Goal: Task Accomplishment & Management: Manage account settings

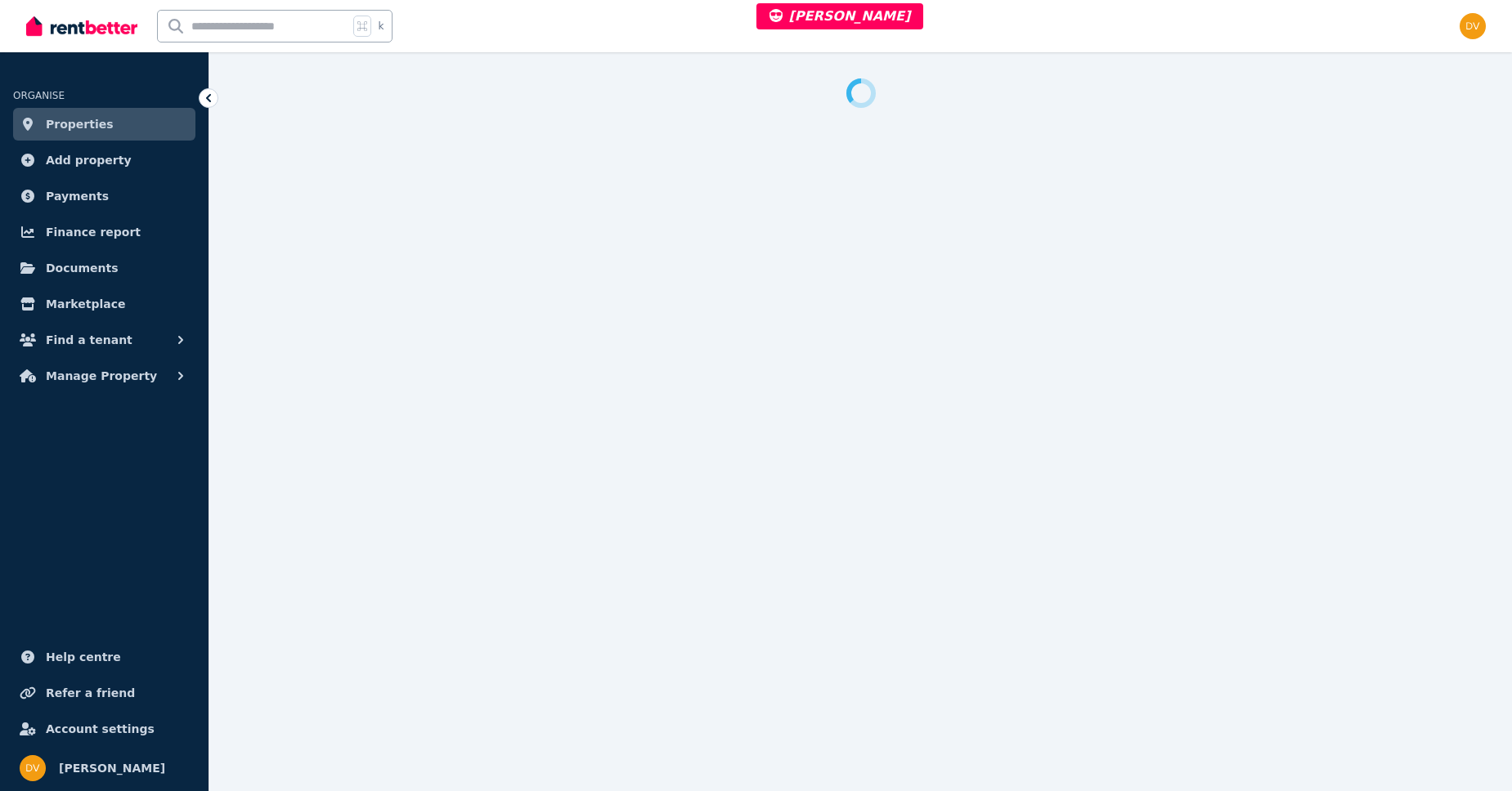
select select "***"
select select "**********"
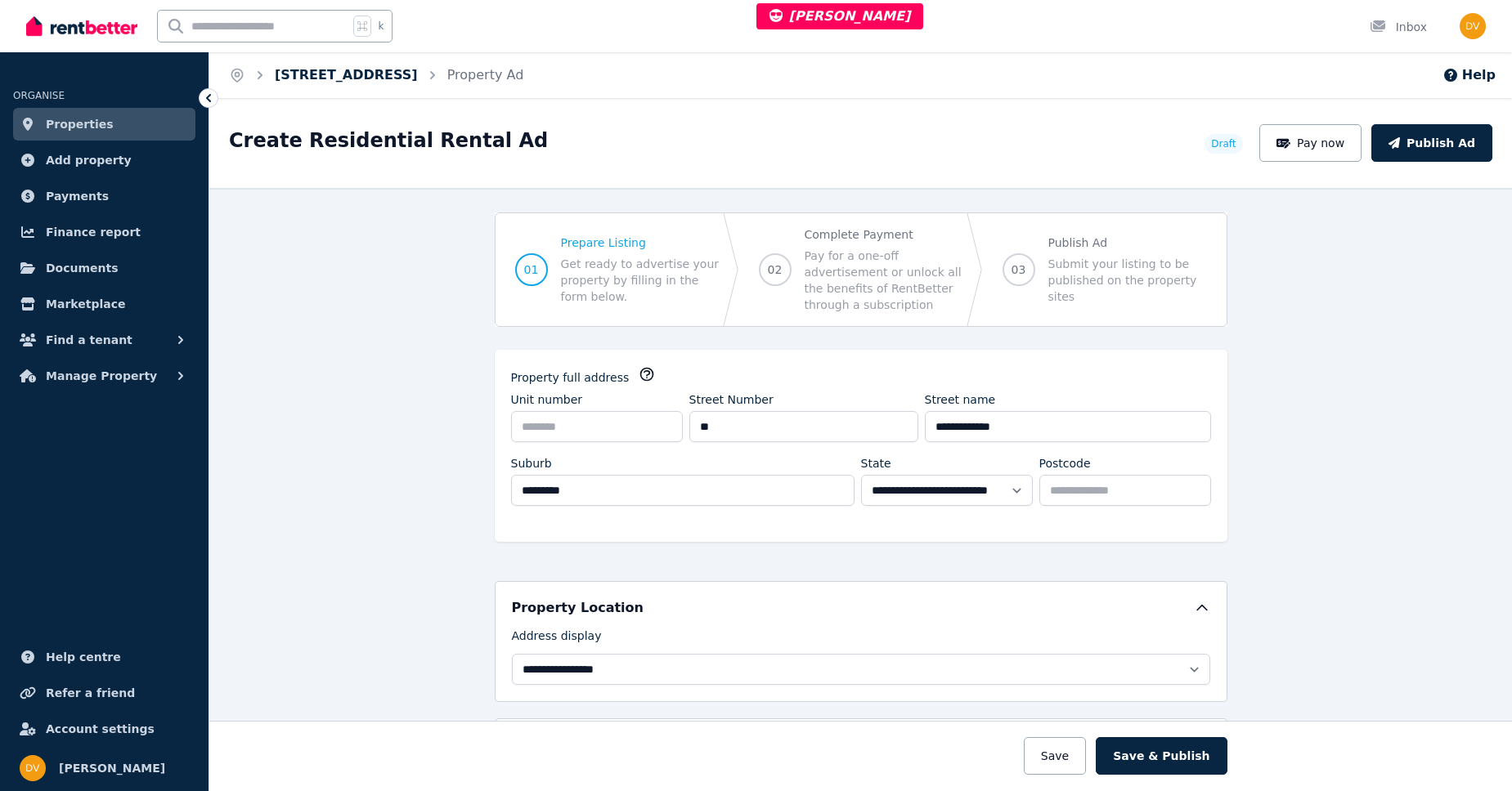
click at [367, 78] on link "[STREET_ADDRESS]" at bounding box center [346, 75] width 143 height 16
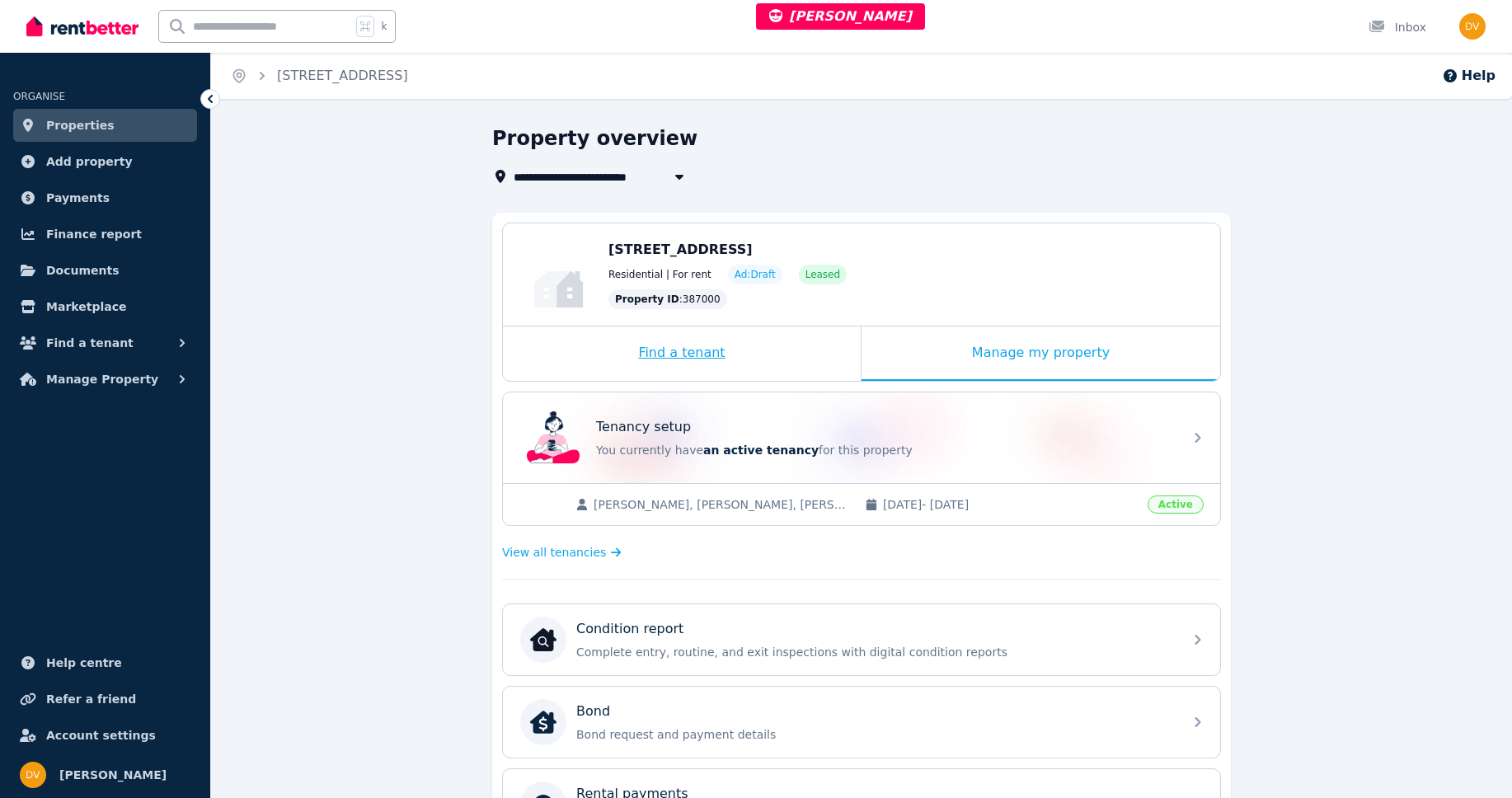
click at [766, 357] on div "Find a tenant" at bounding box center [681, 354] width 358 height 55
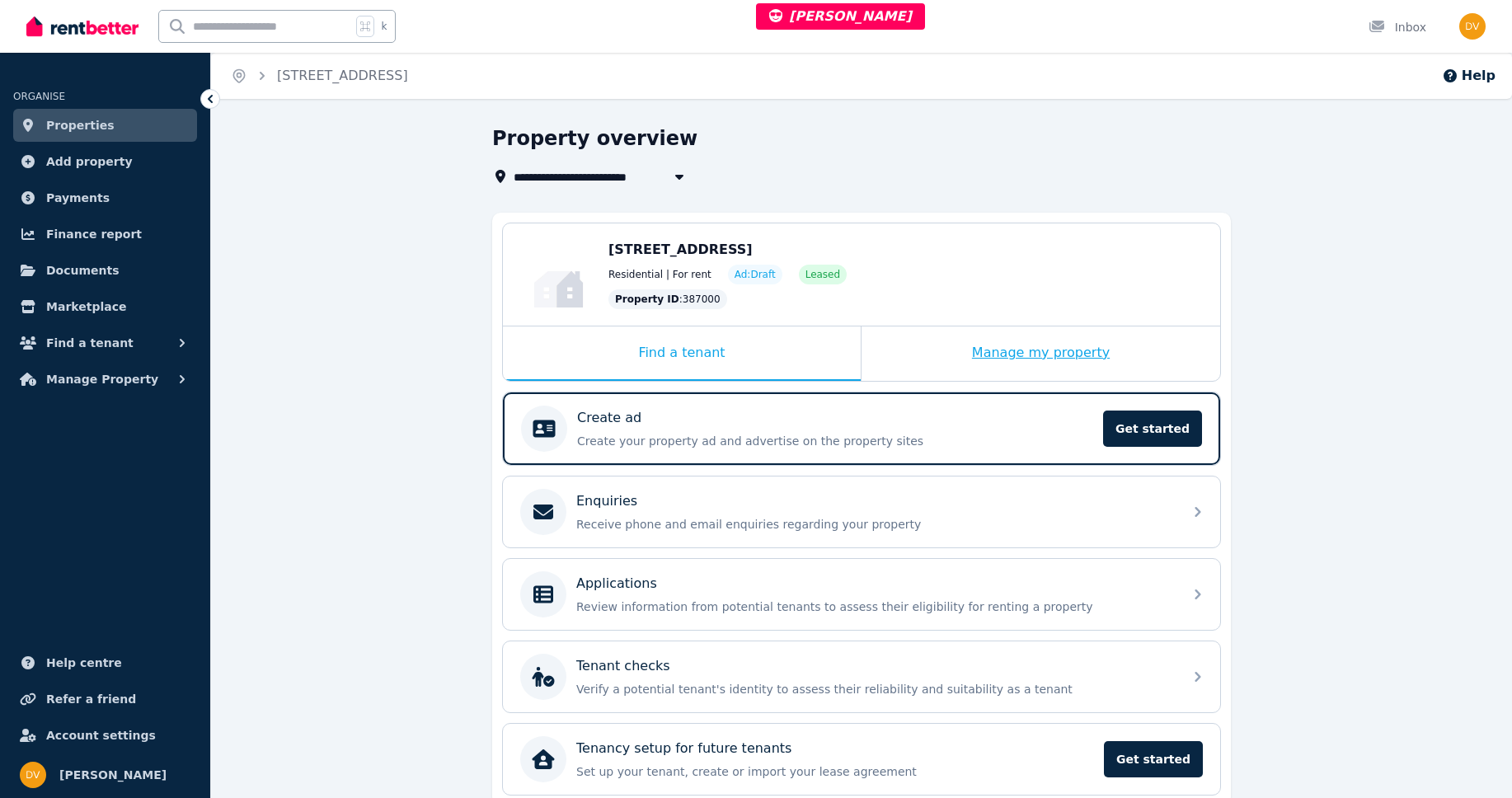
click at [990, 365] on div "Manage my property" at bounding box center [1041, 354] width 359 height 55
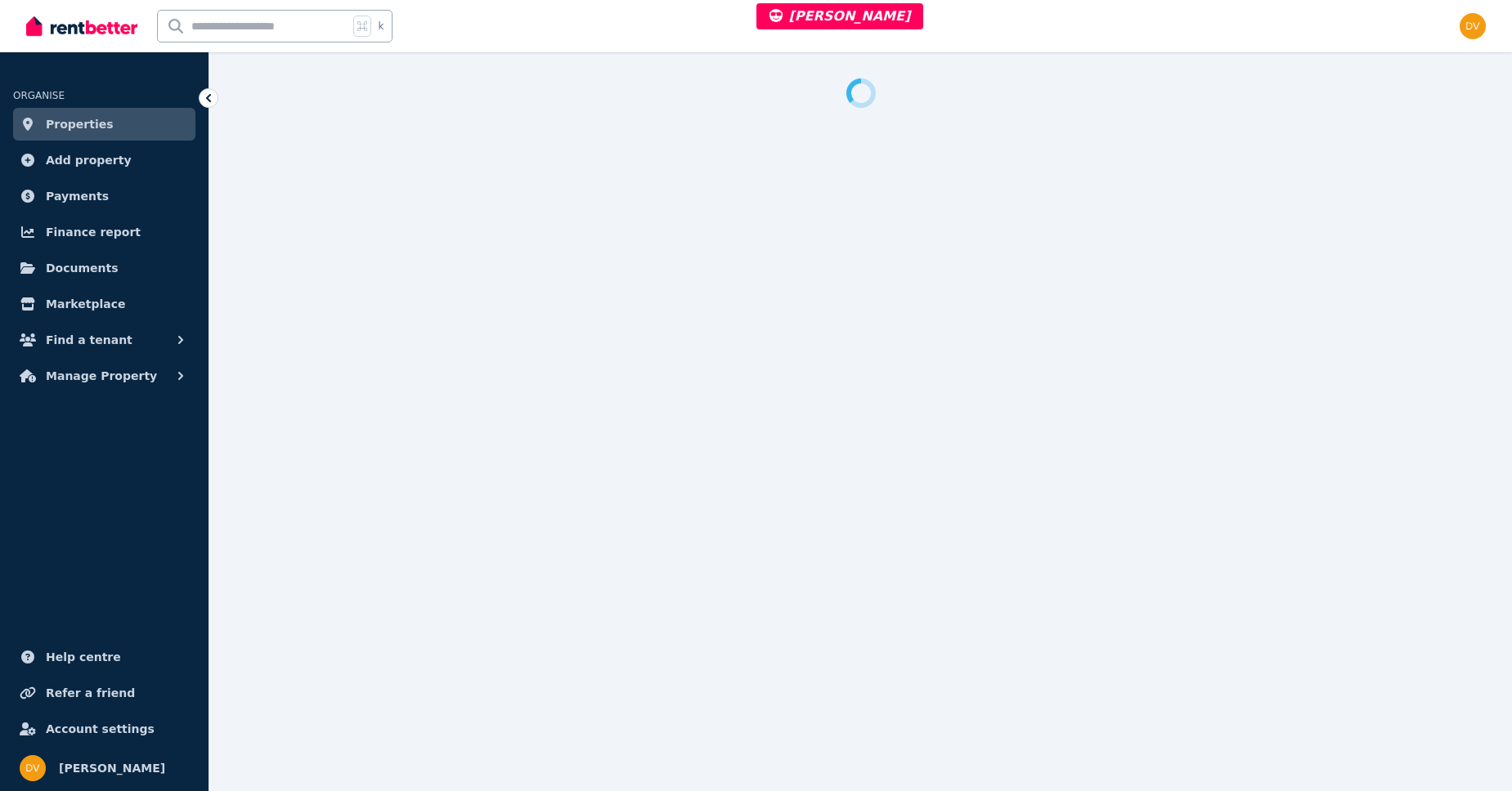
select select "***"
select select "**********"
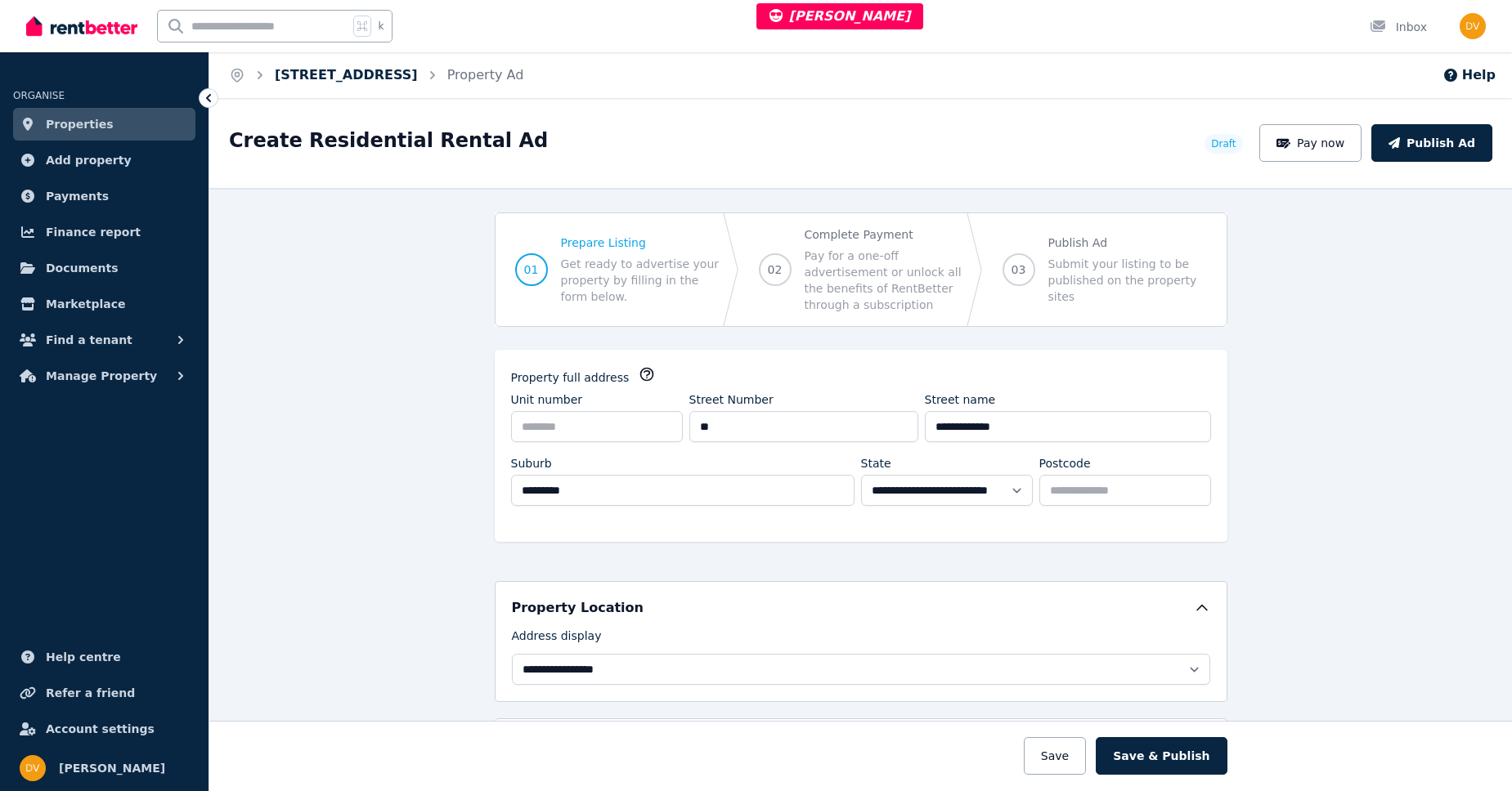
click at [348, 76] on link "[STREET_ADDRESS]" at bounding box center [346, 75] width 143 height 16
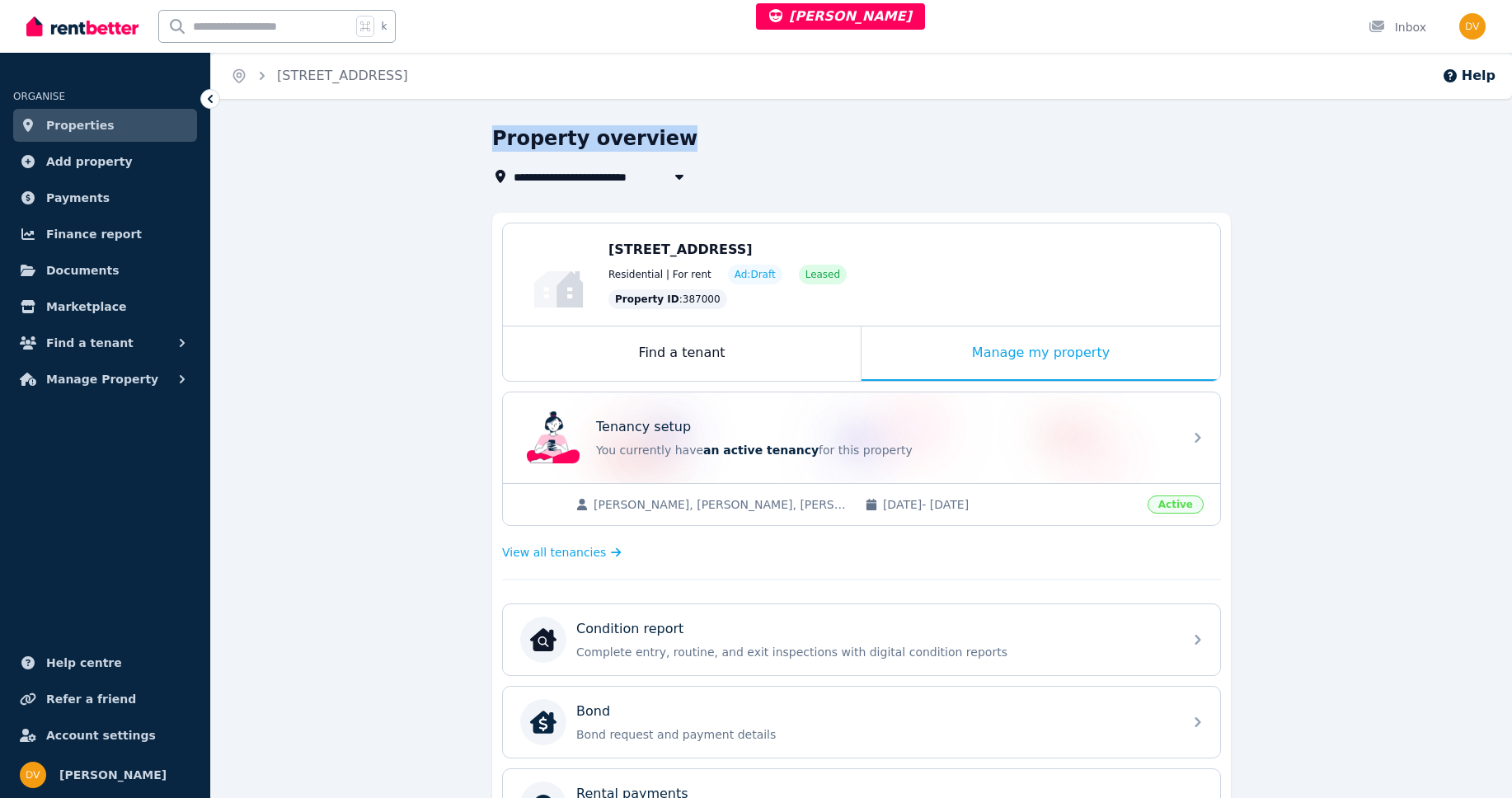
drag, startPoint x: 494, startPoint y: 137, endPoint x: 661, endPoint y: 145, distance: 167.2
click at [661, 145] on div "Property overview" at bounding box center [856, 141] width 729 height 31
click at [498, 140] on h1 "Property overview" at bounding box center [594, 139] width 205 height 26
click at [594, 137] on h1 "Property overview" at bounding box center [594, 139] width 205 height 26
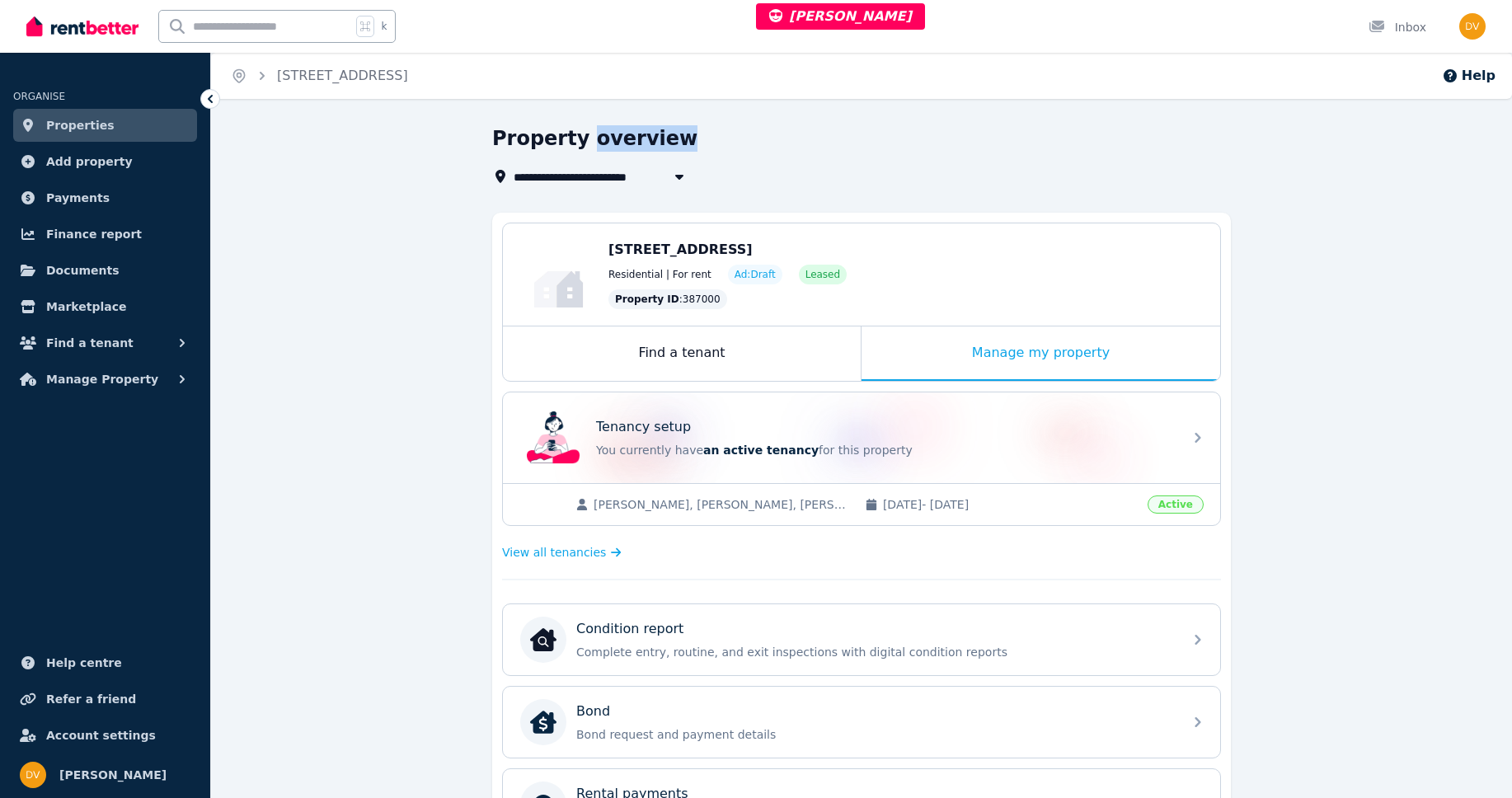
click at [594, 137] on h1 "Property overview" at bounding box center [594, 139] width 205 height 26
click at [550, 140] on h1 "Property overview" at bounding box center [594, 139] width 205 height 26
click at [594, 145] on h1 "Property overview" at bounding box center [594, 139] width 205 height 26
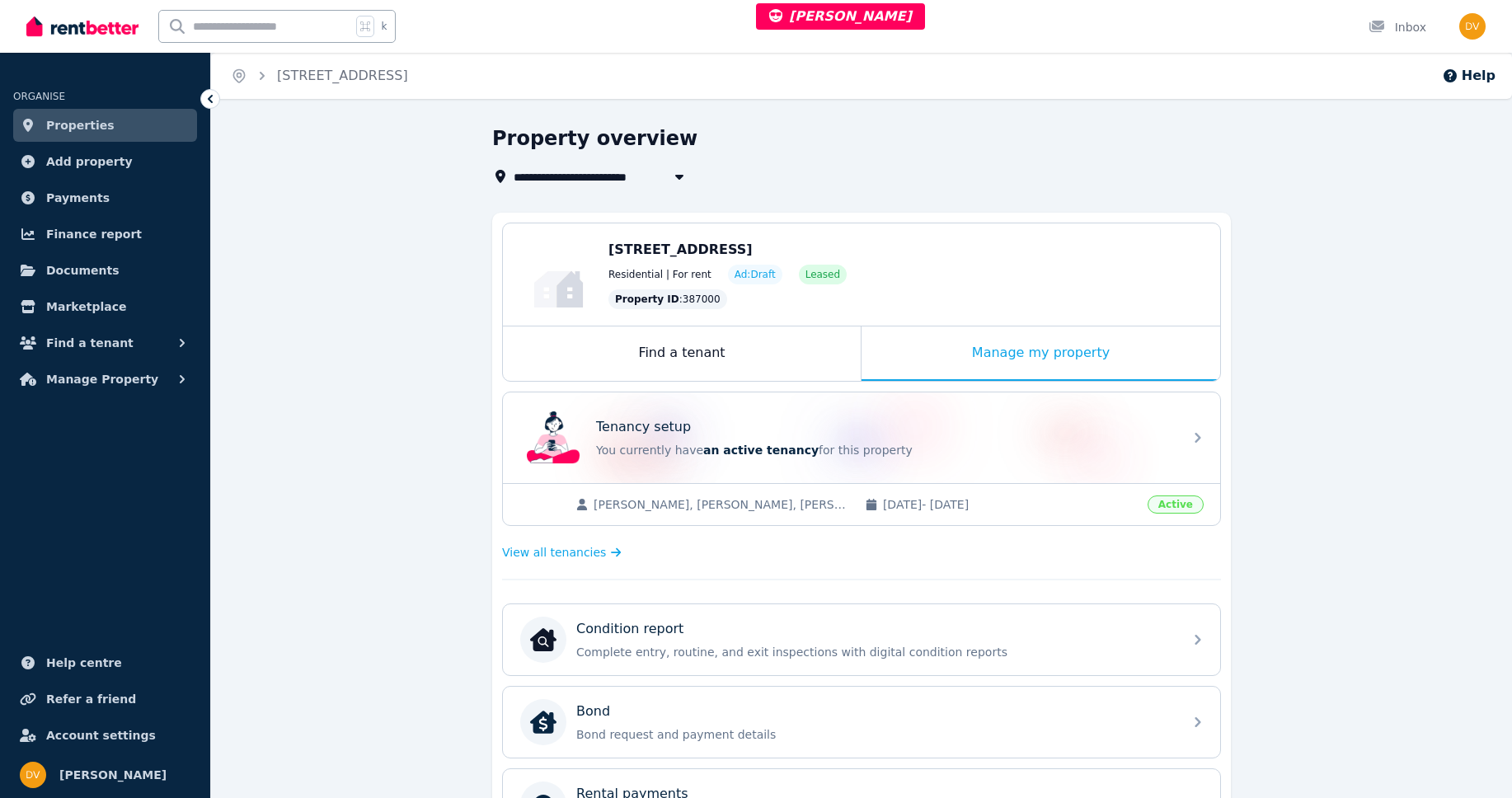
click at [540, 145] on h1 "Property overview" at bounding box center [594, 139] width 205 height 26
click at [594, 144] on h1 "Property overview" at bounding box center [594, 139] width 205 height 26
click at [548, 143] on h1 "Property overview" at bounding box center [594, 139] width 205 height 26
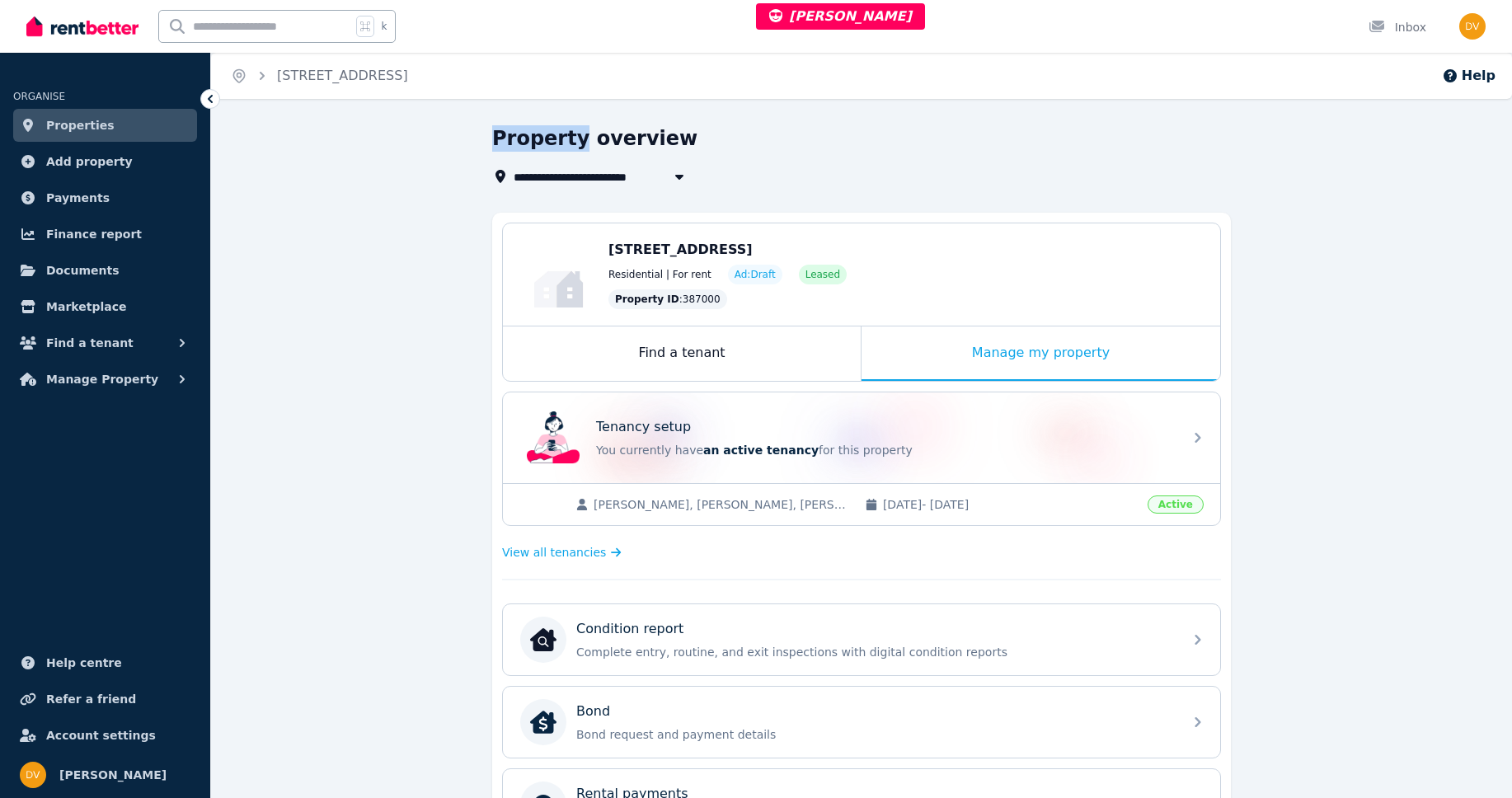
click at [548, 143] on h1 "Property overview" at bounding box center [594, 139] width 205 height 26
click at [589, 142] on h1 "Property overview" at bounding box center [594, 139] width 205 height 26
click at [550, 141] on h1 "Property overview" at bounding box center [594, 139] width 205 height 26
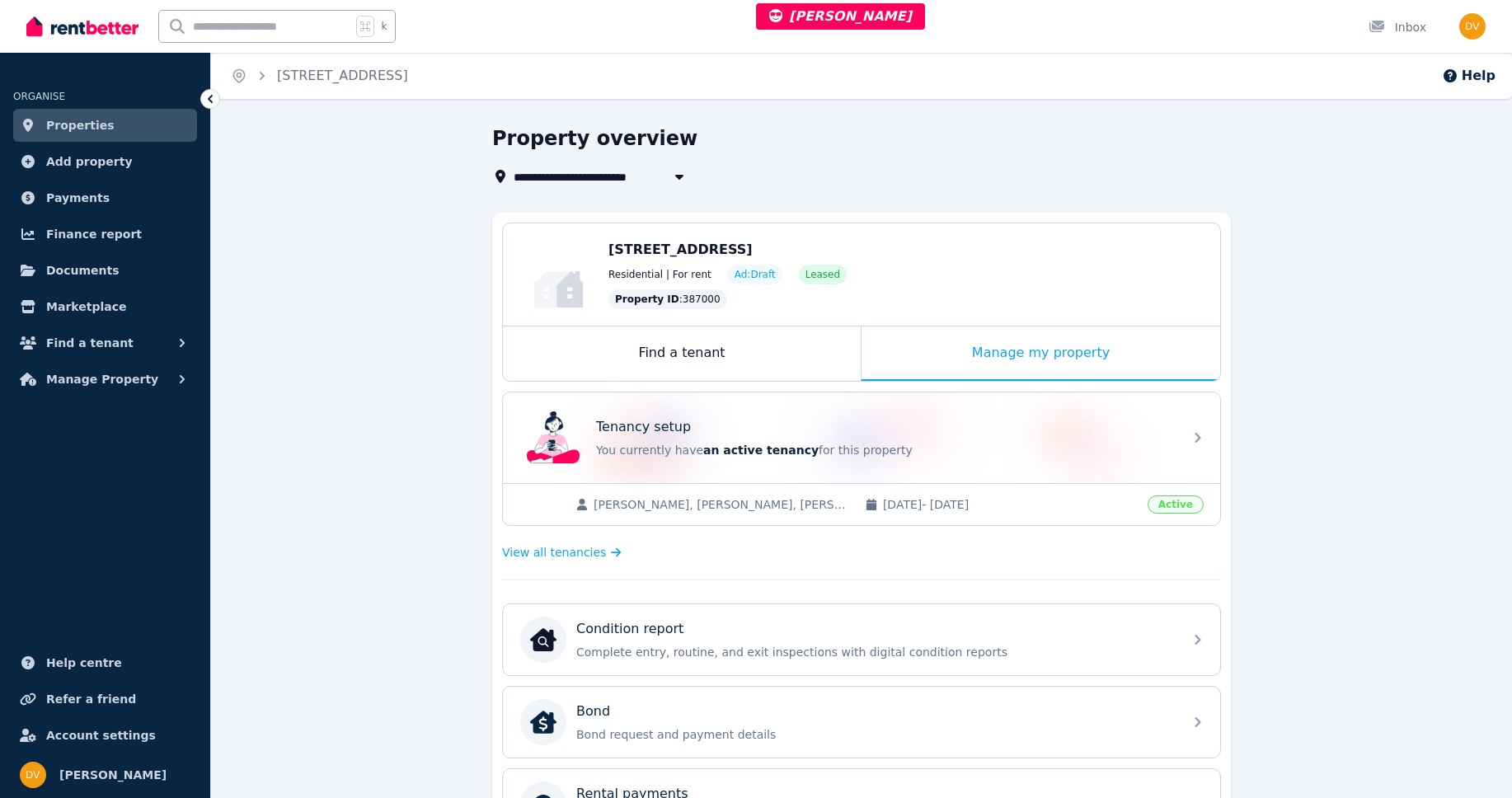
click at [613, 140] on h1 "Property overview" at bounding box center [594, 139] width 205 height 26
click at [544, 138] on h1 "Property overview" at bounding box center [594, 139] width 205 height 26
click at [596, 137] on h1 "Property overview" at bounding box center [594, 139] width 205 height 26
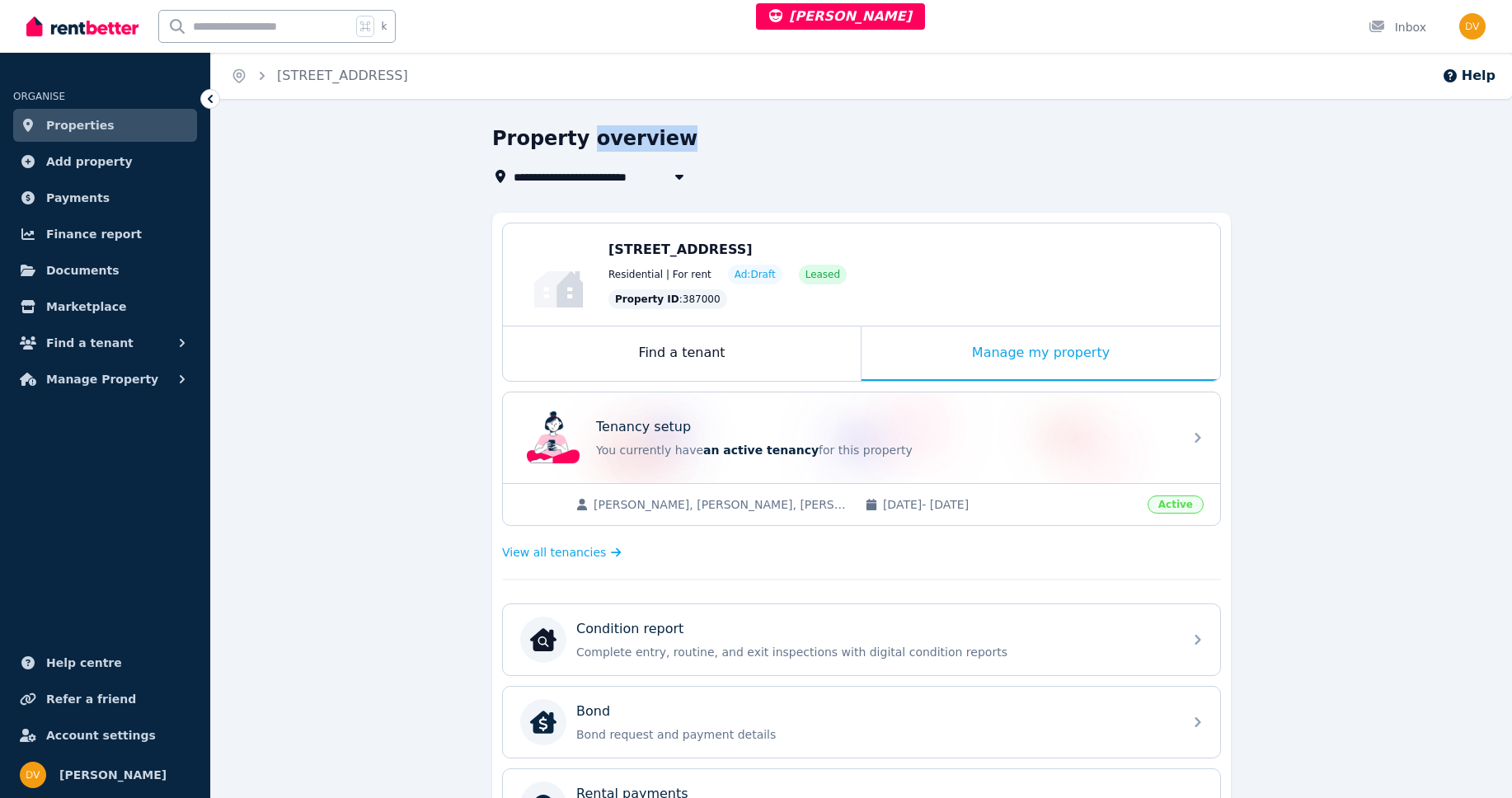
click at [596, 137] on h1 "Property overview" at bounding box center [594, 139] width 205 height 26
click at [545, 138] on h1 "Property overview" at bounding box center [594, 139] width 205 height 26
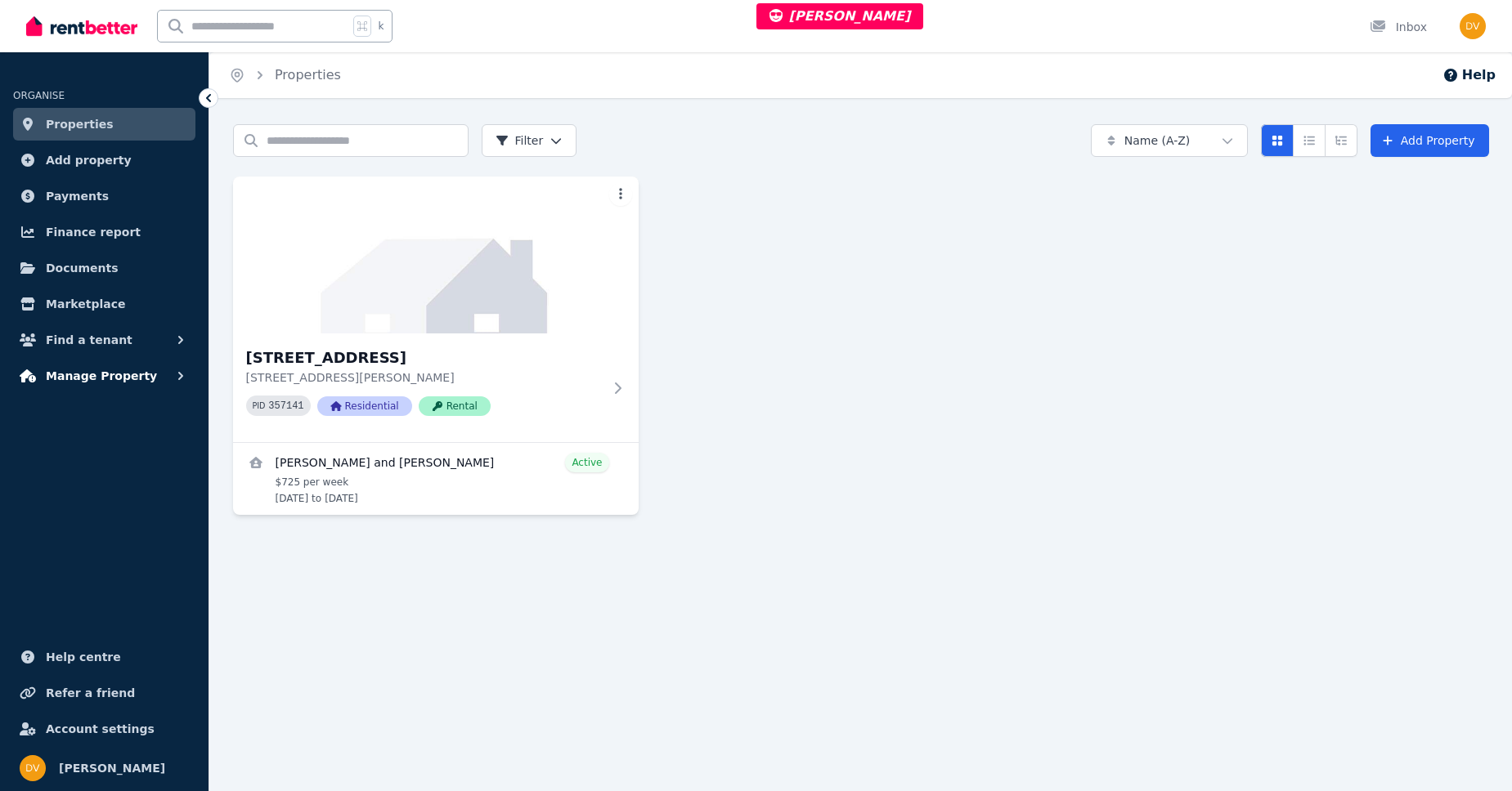
click at [143, 377] on button "Manage Property" at bounding box center [104, 376] width 182 height 33
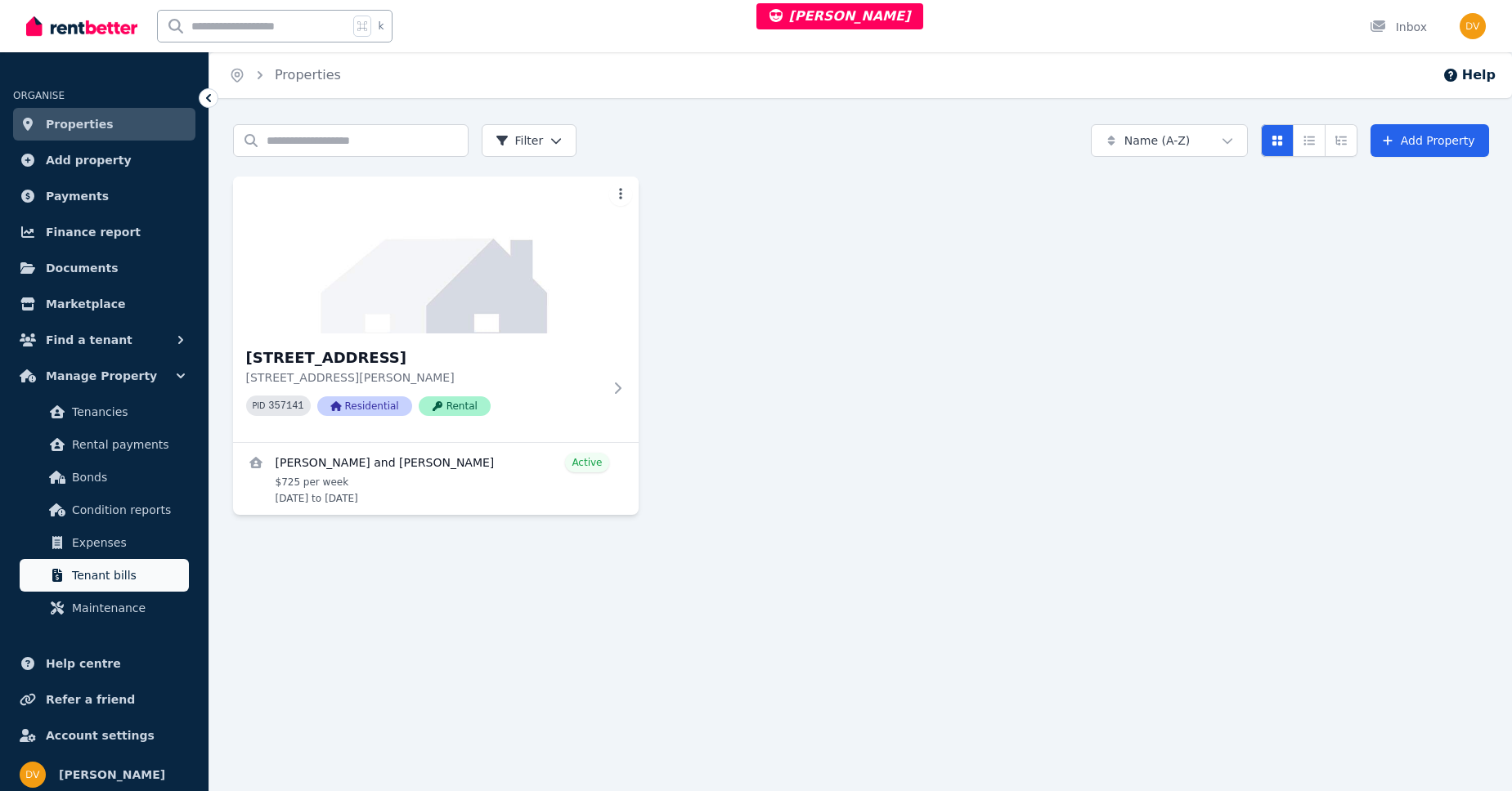
click at [97, 578] on span "Tenant bills" at bounding box center [127, 575] width 111 height 20
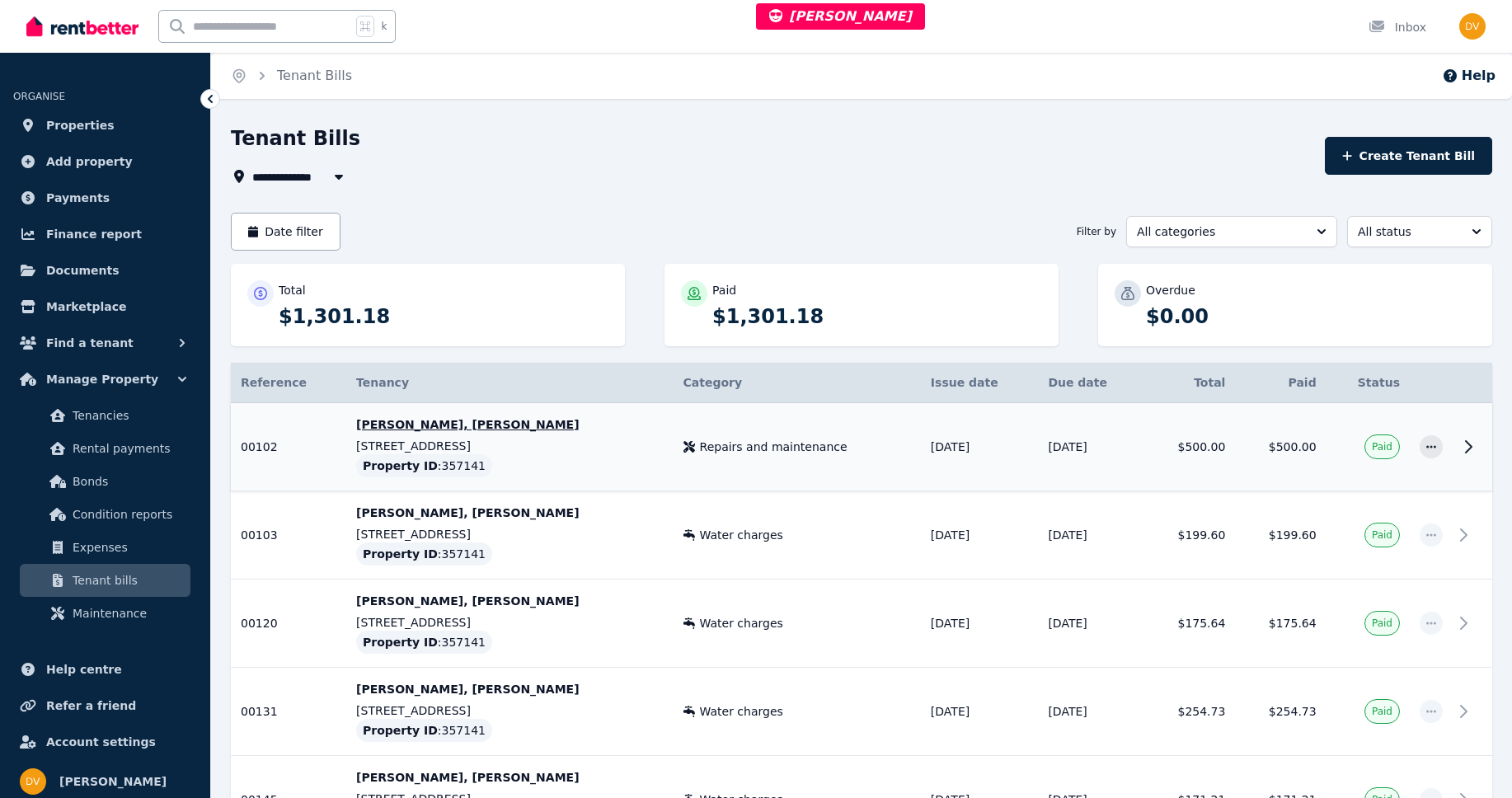
click at [465, 428] on p "[PERSON_NAME], [PERSON_NAME]" at bounding box center [509, 425] width 307 height 17
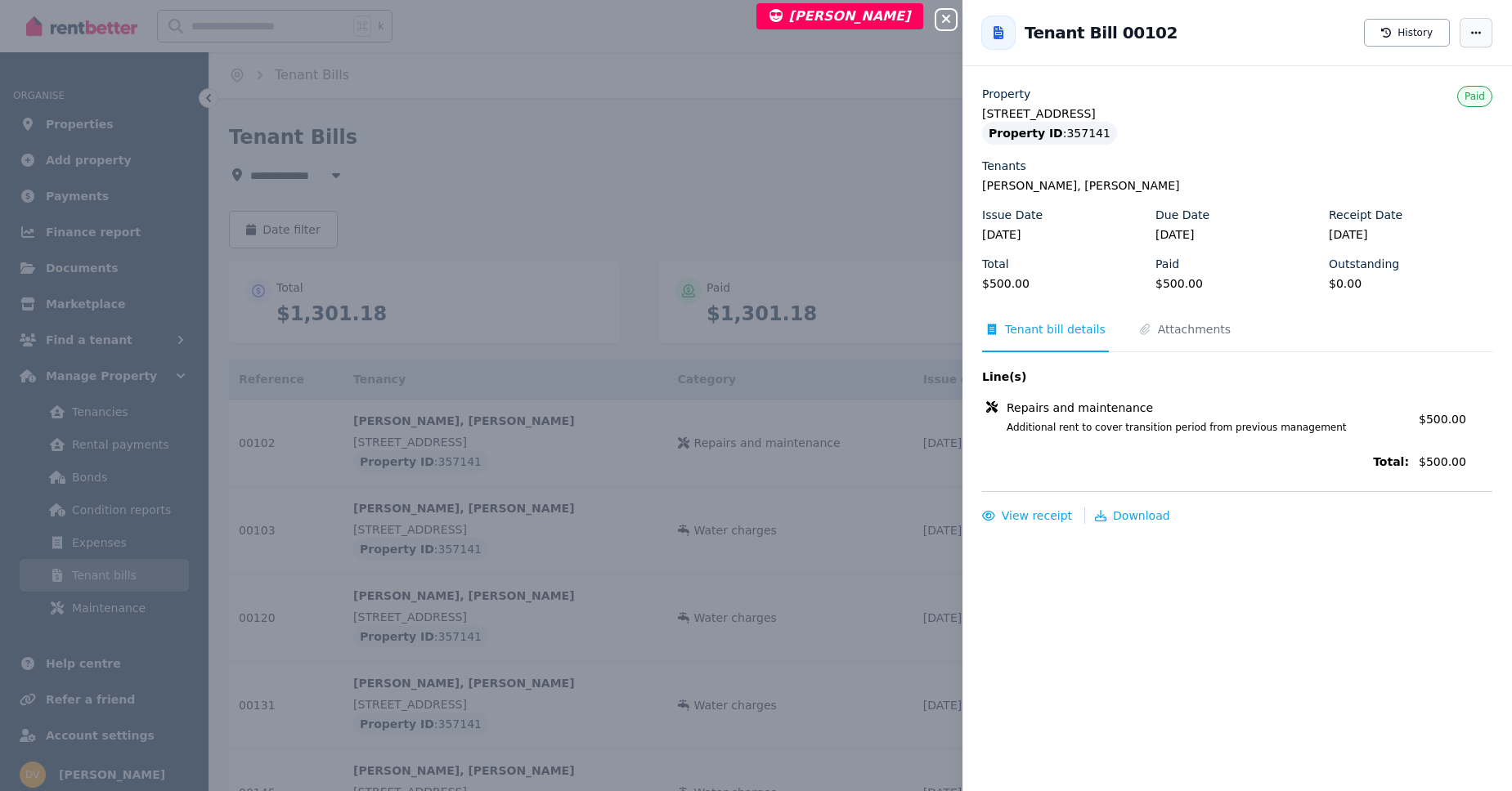
click at [1467, 39] on span "button" at bounding box center [1476, 33] width 33 height 30
click at [1183, 333] on span "Attachments" at bounding box center [1194, 330] width 73 height 16
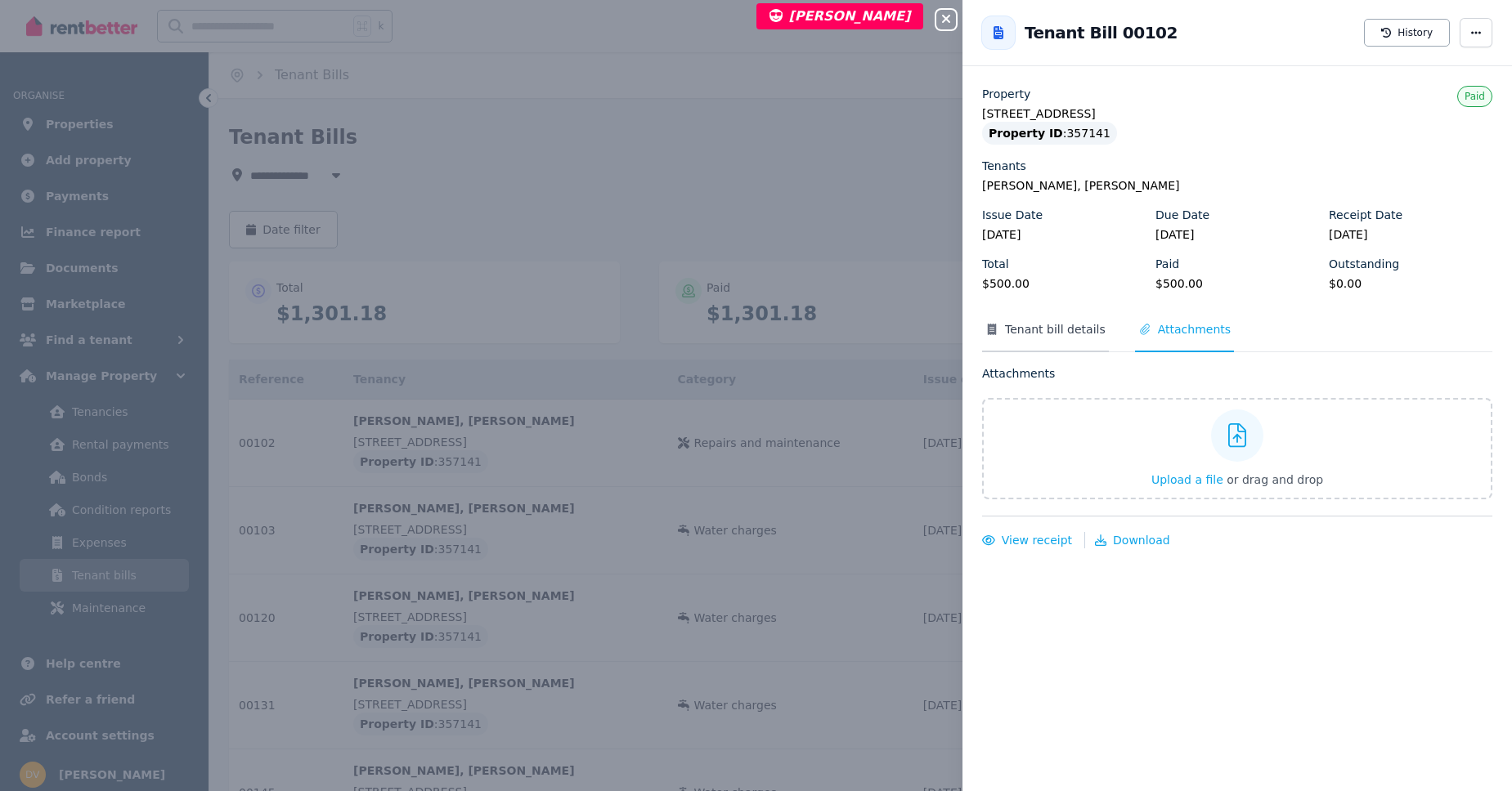
click at [1050, 335] on span "Tenant bill details" at bounding box center [1055, 330] width 101 height 16
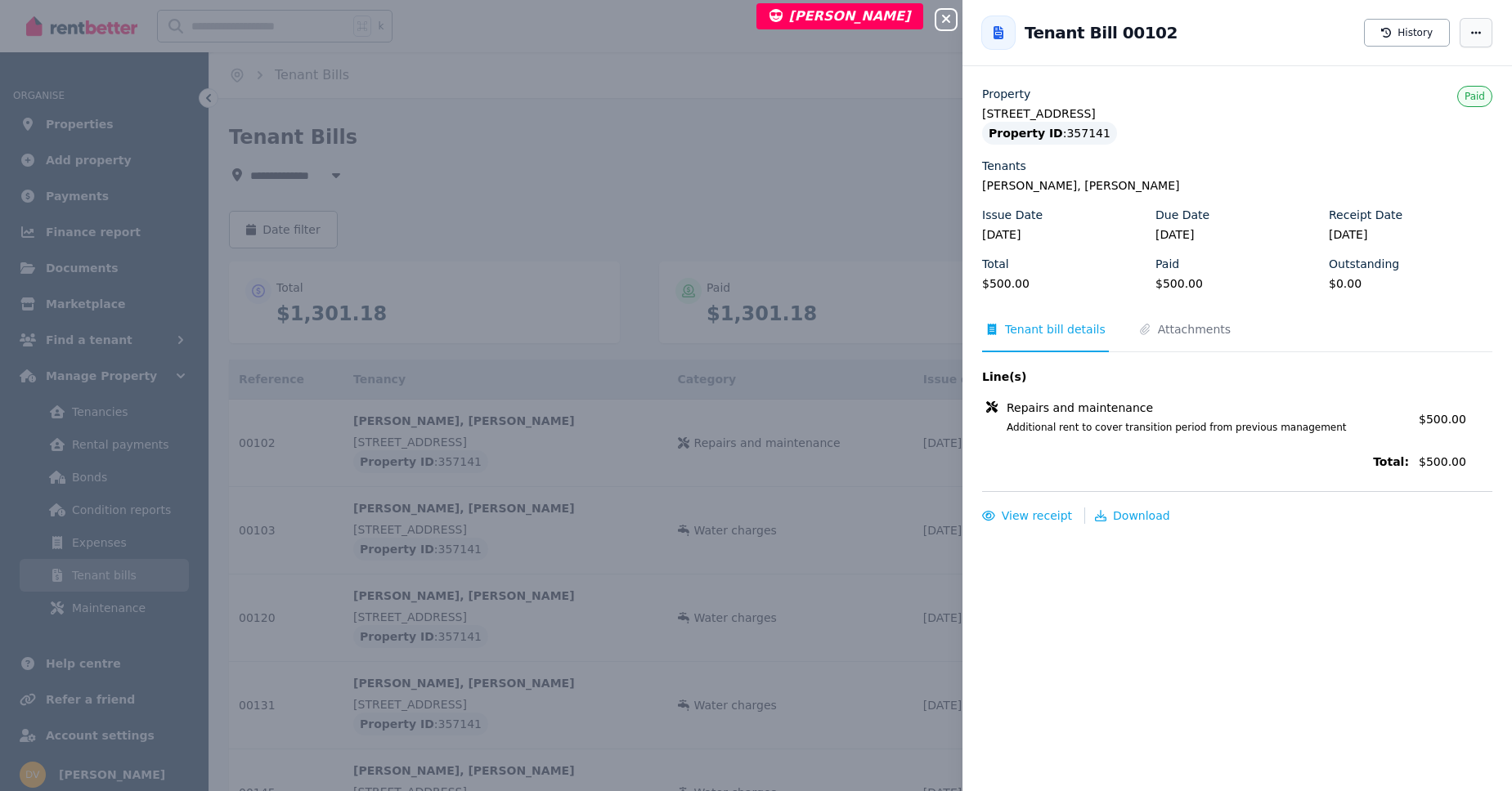
click at [1469, 31] on icon "button" at bounding box center [1476, 33] width 13 height 11
click at [1469, 32] on icon "button" at bounding box center [1476, 33] width 13 height 11
click at [1402, 39] on button "History" at bounding box center [1406, 33] width 86 height 28
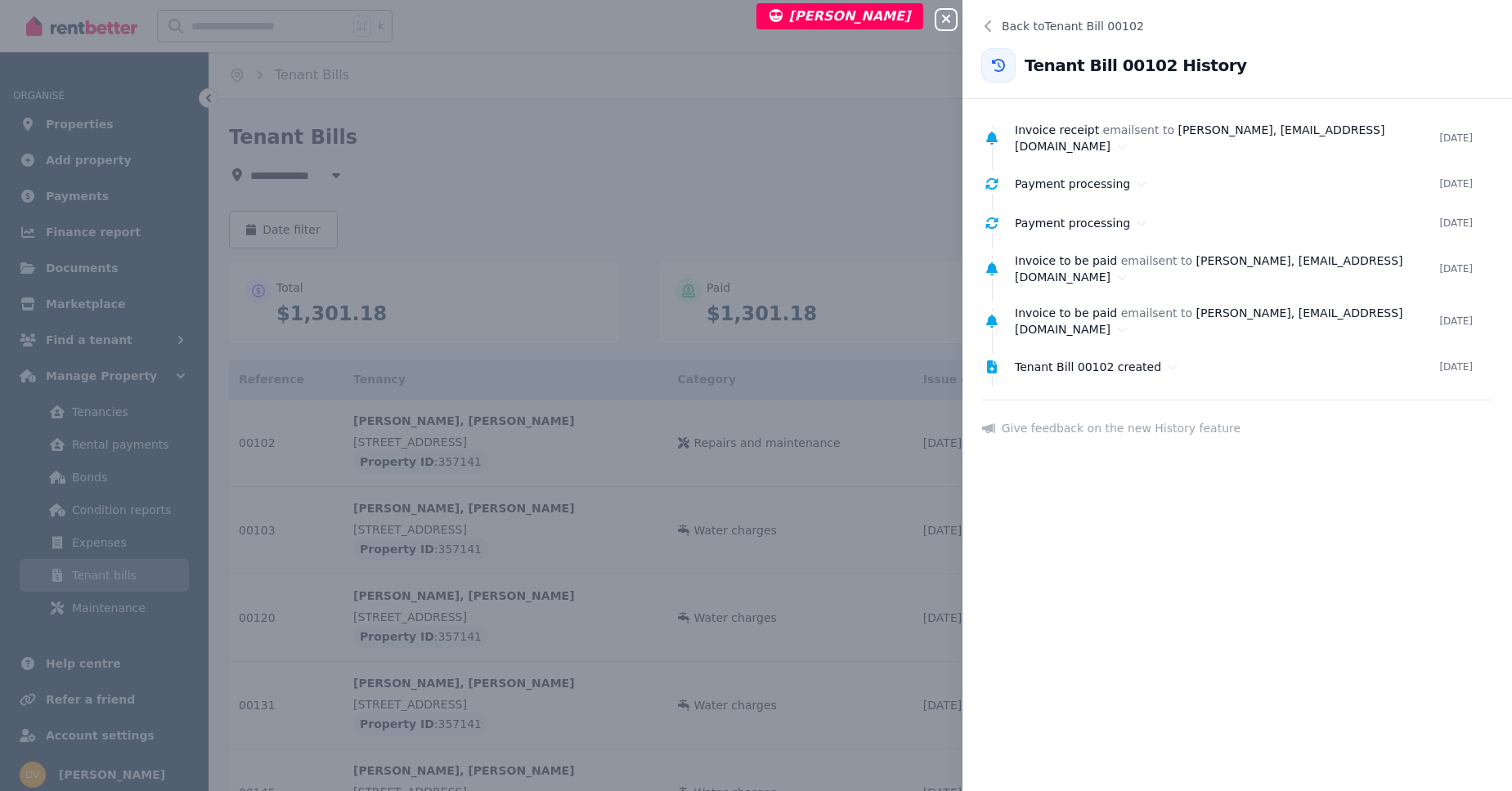
click at [946, 22] on icon "button" at bounding box center [946, 19] width 20 height 13
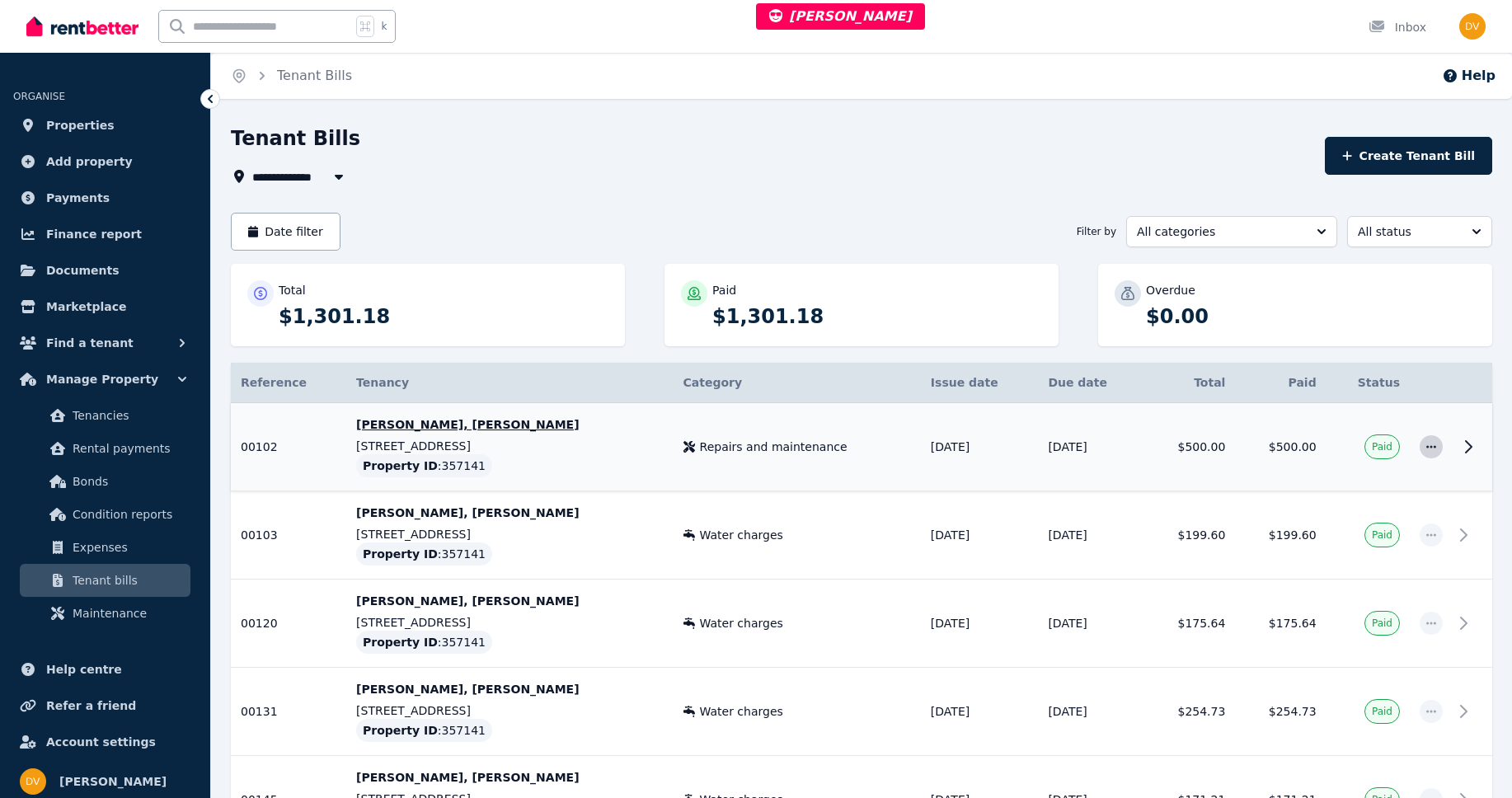
click at [1437, 452] on icon "button" at bounding box center [1431, 447] width 13 height 12
click at [1435, 450] on icon "button" at bounding box center [1431, 447] width 13 height 12
click at [955, 147] on div "Tenant Bills" at bounding box center [772, 141] width 1084 height 31
click at [1428, 448] on icon "button" at bounding box center [1431, 447] width 13 height 12
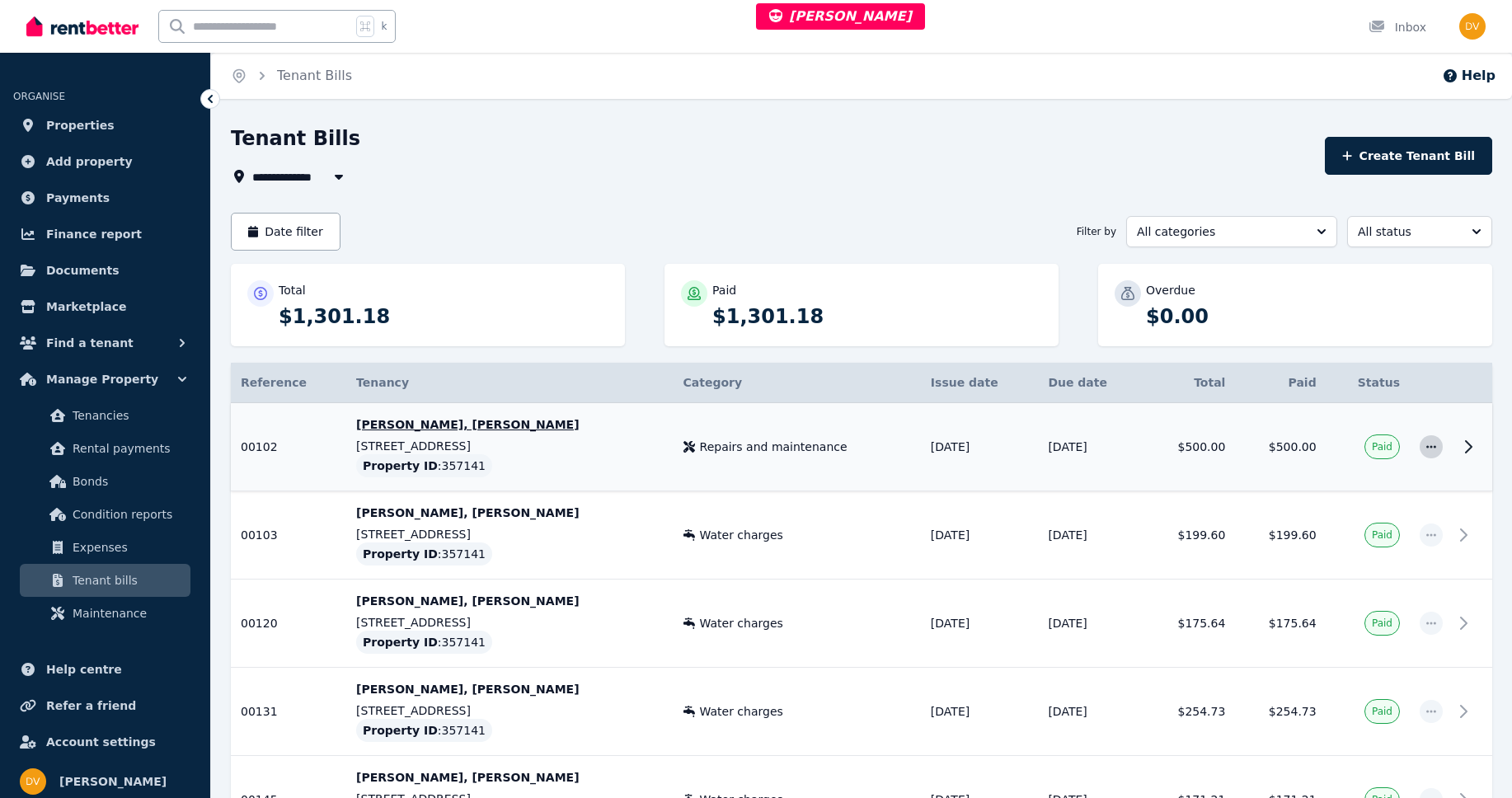
click at [1428, 448] on icon "button" at bounding box center [1431, 447] width 13 height 12
click at [1429, 450] on icon "button" at bounding box center [1431, 447] width 13 height 12
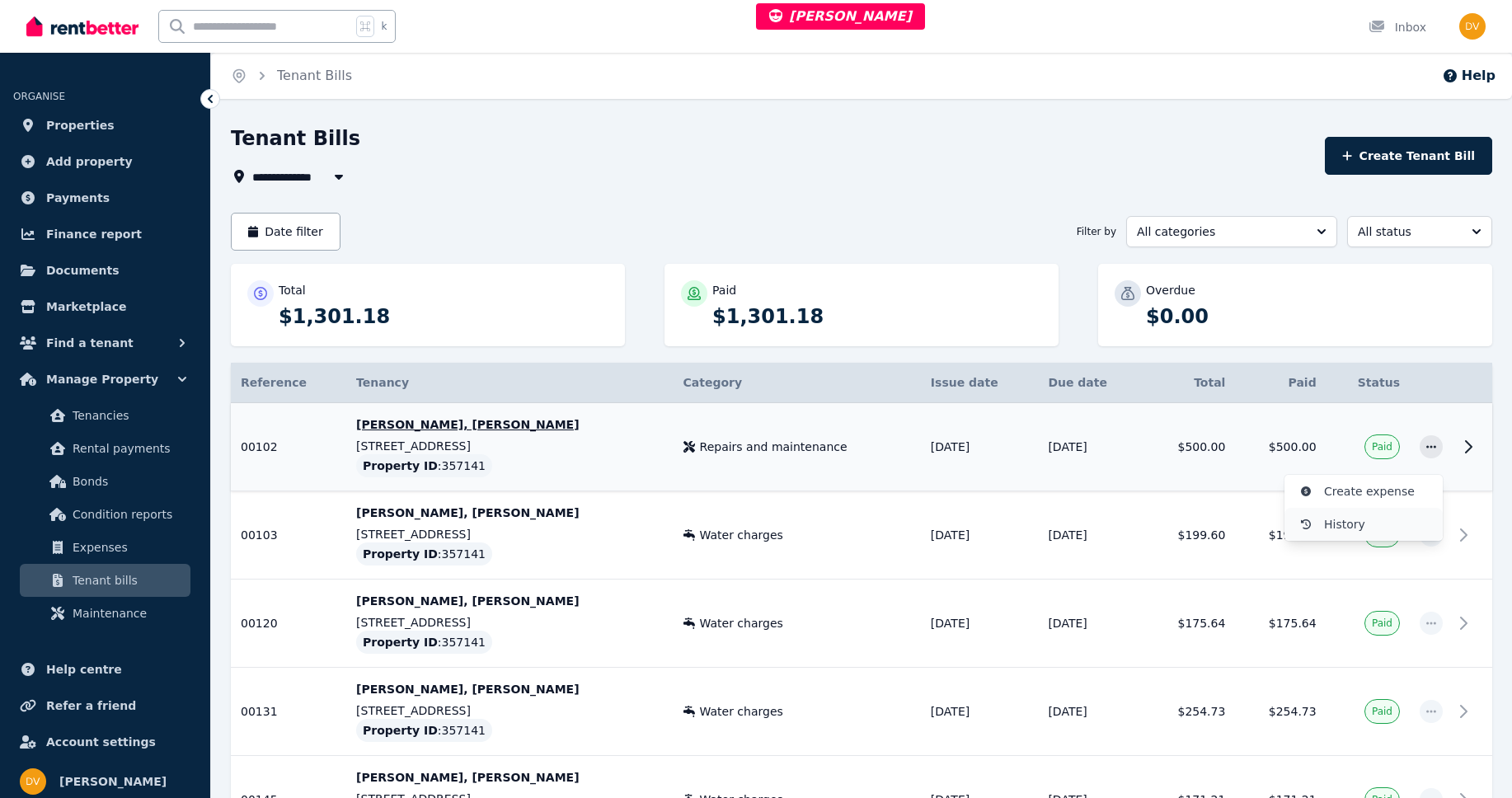
click at [1363, 534] on button "History" at bounding box center [1363, 524] width 158 height 33
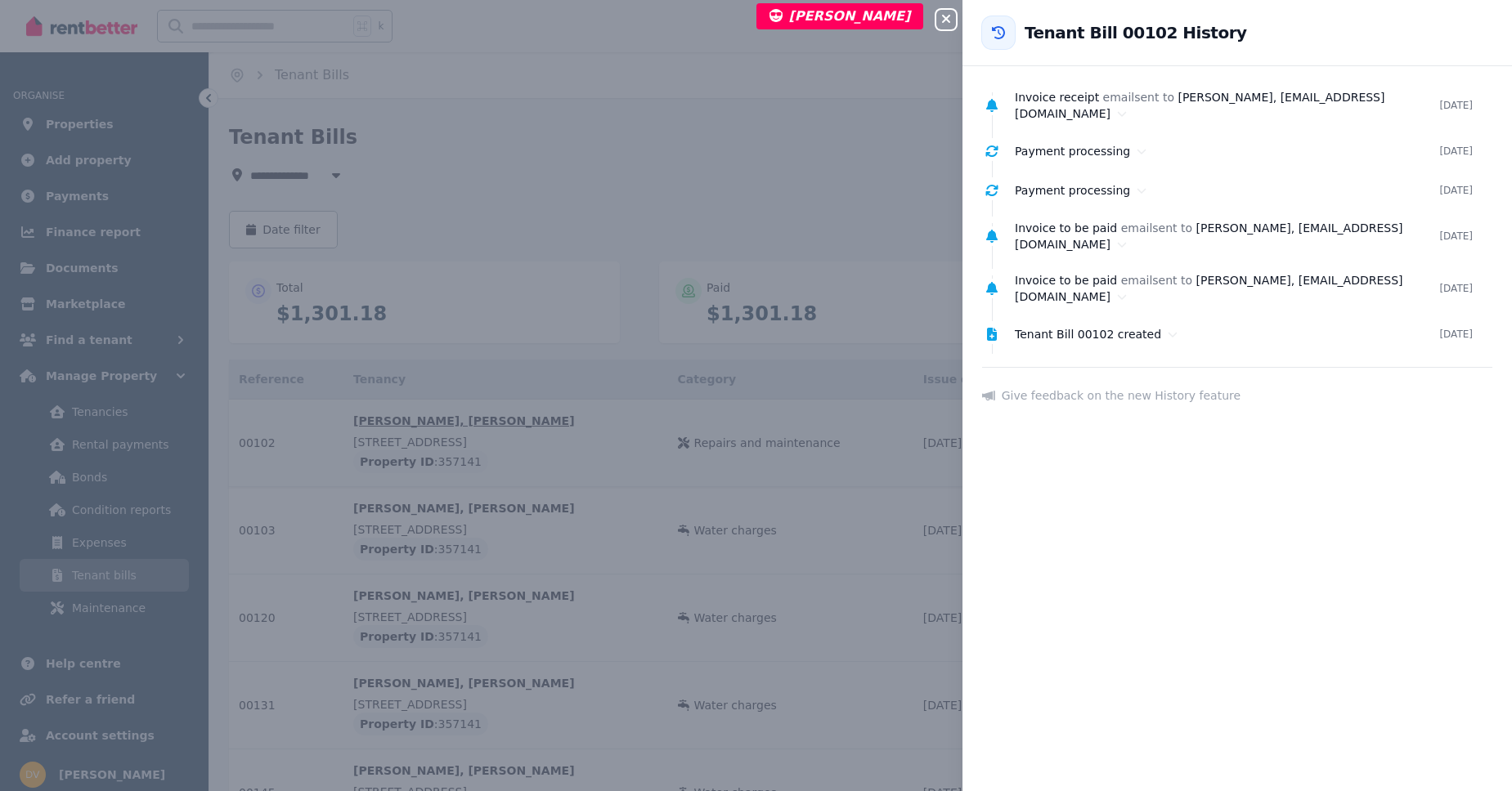
click at [949, 25] on icon "button" at bounding box center [946, 19] width 20 height 13
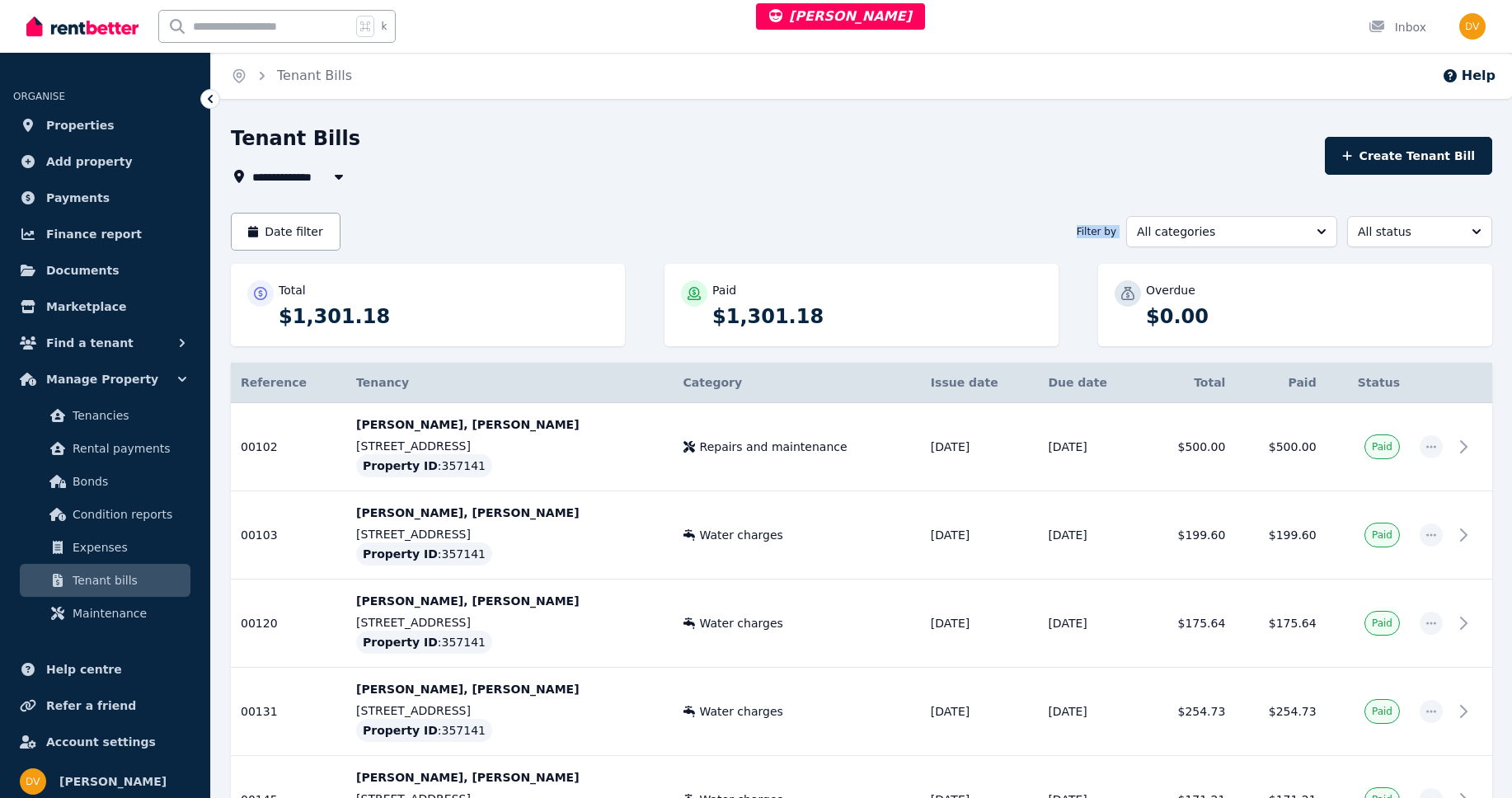
drag, startPoint x: 1075, startPoint y: 232, endPoint x: 1122, endPoint y: 231, distance: 47.0
click at [1122, 231] on div "Date filter Filter by All categories All status" at bounding box center [861, 232] width 1262 height 38
click at [1103, 180] on div "**********" at bounding box center [772, 176] width 1084 height 20
drag, startPoint x: 1076, startPoint y: 230, endPoint x: 1007, endPoint y: 168, distance: 92.8
click at [1007, 168] on div "**********" at bounding box center [861, 514] width 1262 height 777
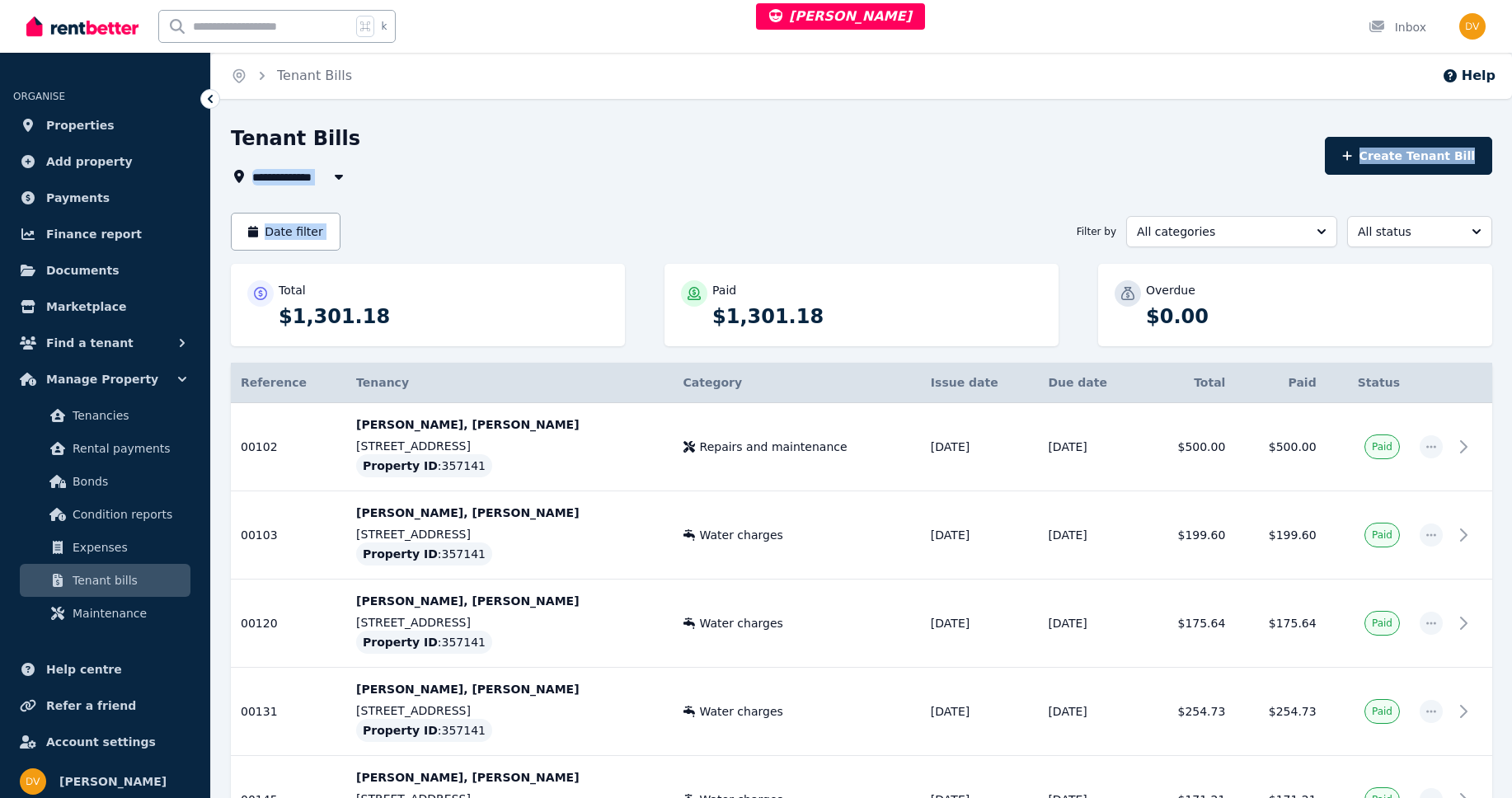
click at [1004, 192] on div "**********" at bounding box center [861, 514] width 1262 height 777
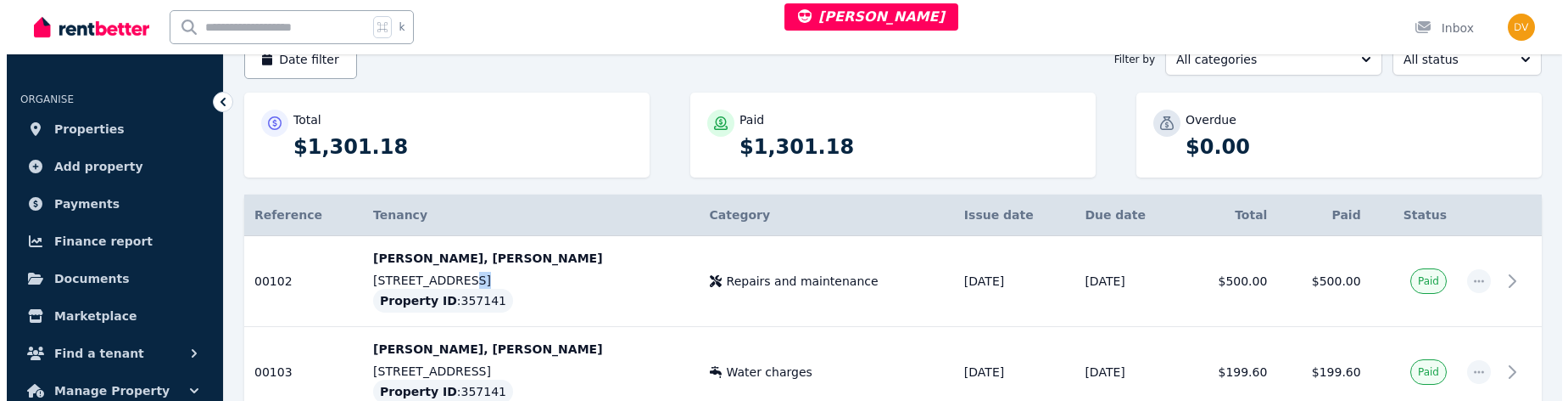
scroll to position [224, 0]
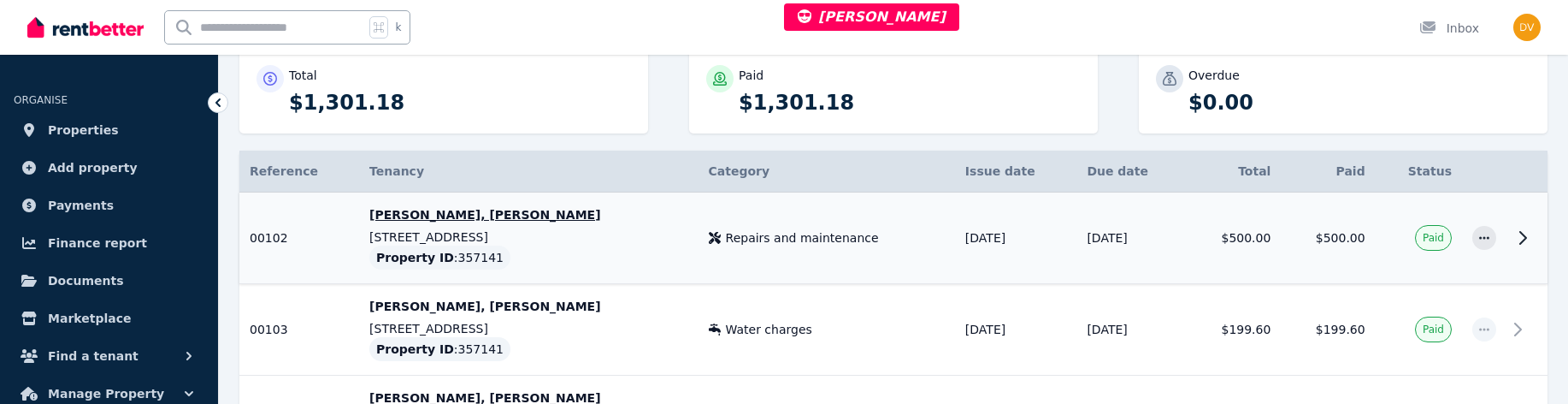
click at [852, 242] on div "Repairs and maintenance" at bounding box center [826, 238] width 236 height 17
